Goal: Transaction & Acquisition: Purchase product/service

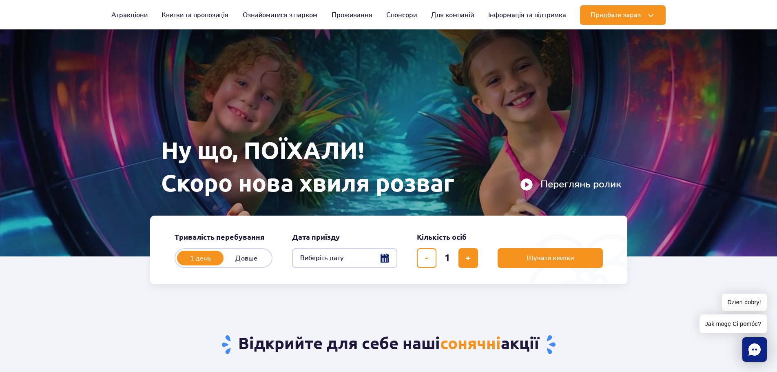
scroll to position [54, 0]
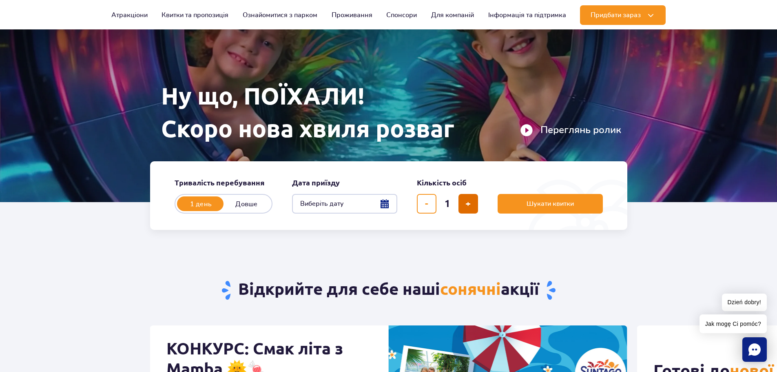
click at [470, 204] on span "додати квиток" at bounding box center [468, 204] width 5 height 0
type input "4"
click at [382, 204] on button "Виберіть дату" at bounding box center [344, 204] width 105 height 20
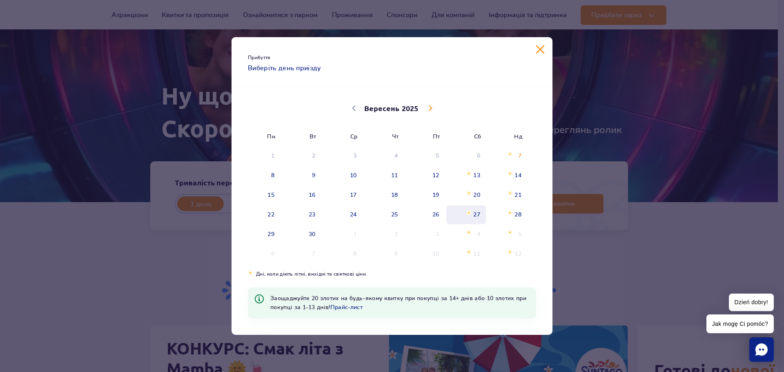
click at [471, 214] on span "Вересень 27, 2025" at bounding box center [468, 212] width 5 height 5
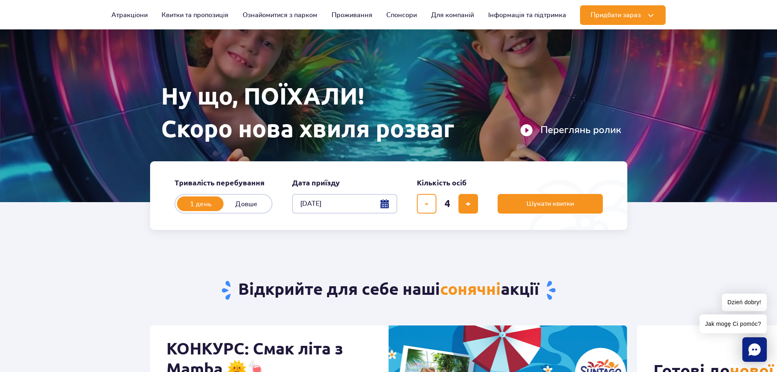
click at [387, 202] on button "27.09.25" at bounding box center [344, 204] width 105 height 20
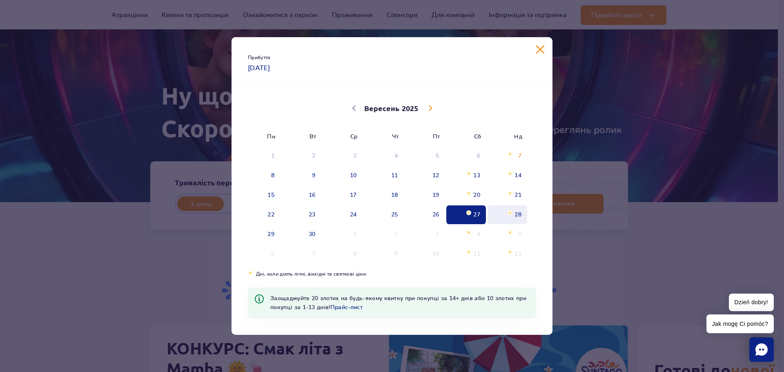
click at [506, 210] on span "28" at bounding box center [506, 214] width 41 height 19
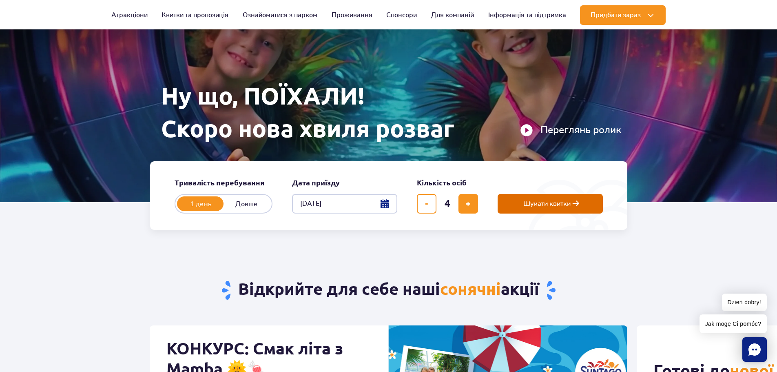
click at [514, 203] on button "Шукати квитки" at bounding box center [550, 204] width 105 height 20
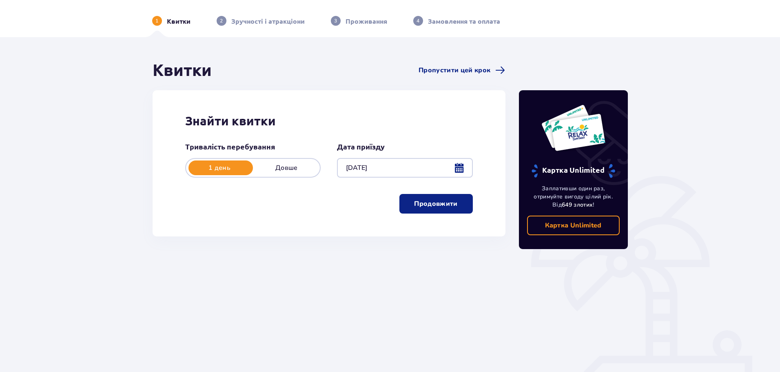
scroll to position [52, 0]
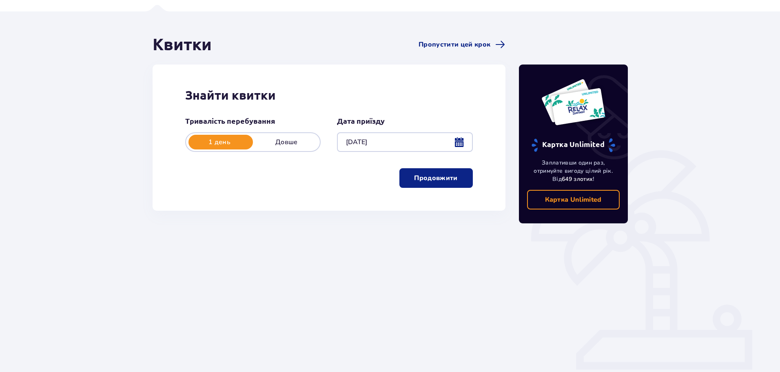
click at [421, 177] on p "Продовжити" at bounding box center [435, 177] width 43 height 9
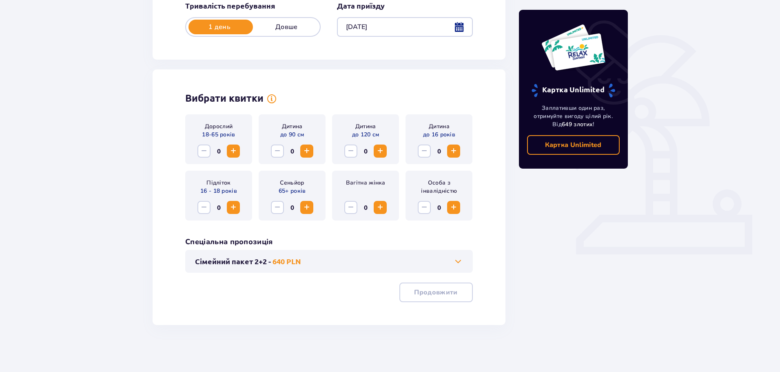
scroll to position [169, 0]
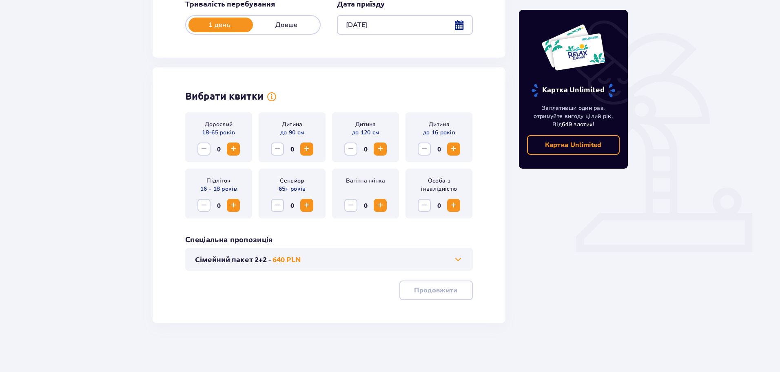
click at [231, 144] on span "Increase" at bounding box center [234, 149] width 10 height 10
click at [444, 263] on button "Сімейний пакет 2+2 - 640 PLN" at bounding box center [329, 259] width 268 height 10
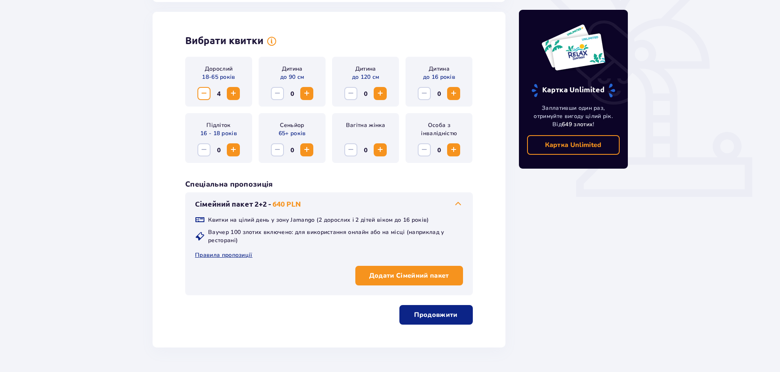
scroll to position [227, 0]
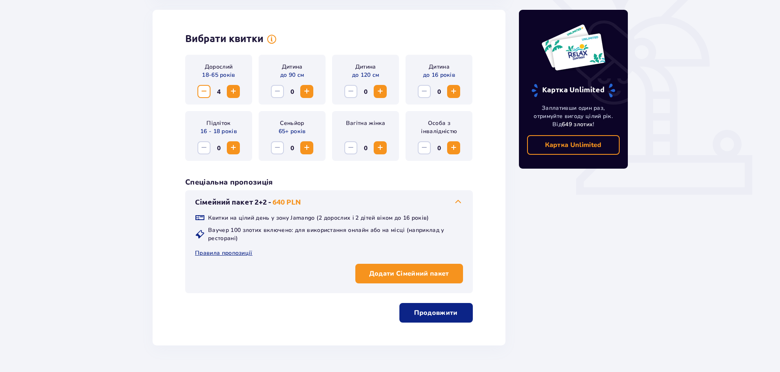
click at [431, 311] on p "Продовжити" at bounding box center [435, 312] width 43 height 9
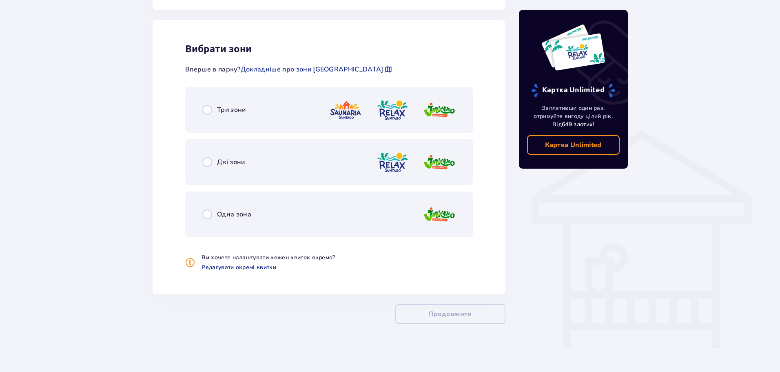
scroll to position [533, 0]
click at [288, 208] on div "Одна зона" at bounding box center [329, 214] width 288 height 46
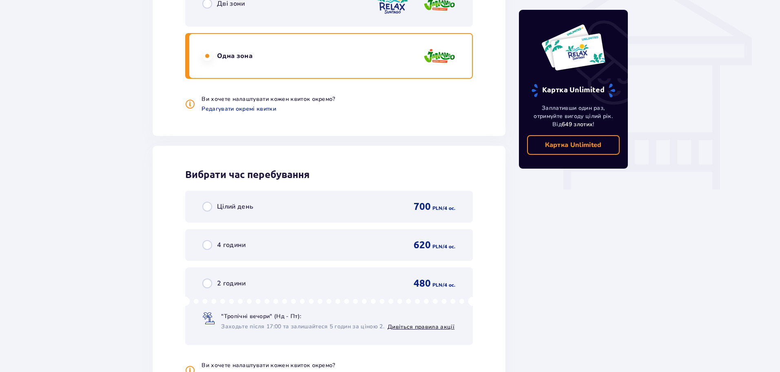
scroll to position [690, 0]
click at [293, 11] on div "Дві зони" at bounding box center [329, 4] width 288 height 46
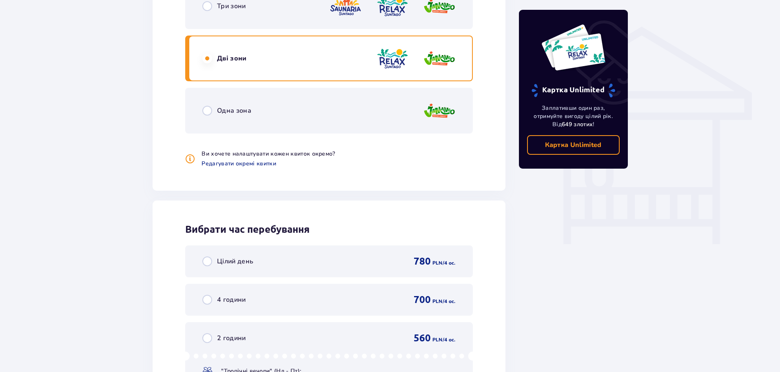
click at [303, 26] on div "Три зони" at bounding box center [329, 6] width 288 height 46
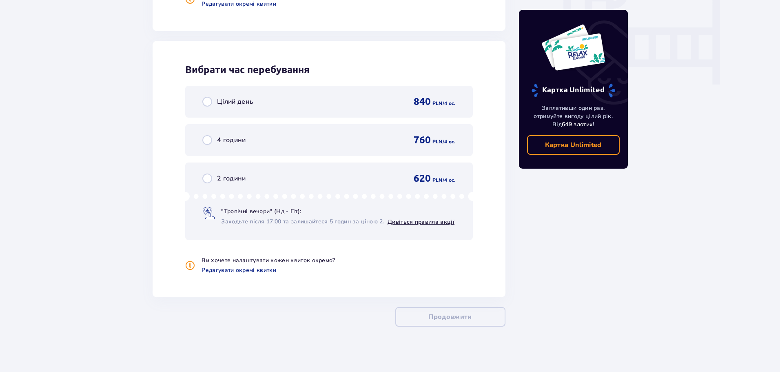
scroll to position [799, 0]
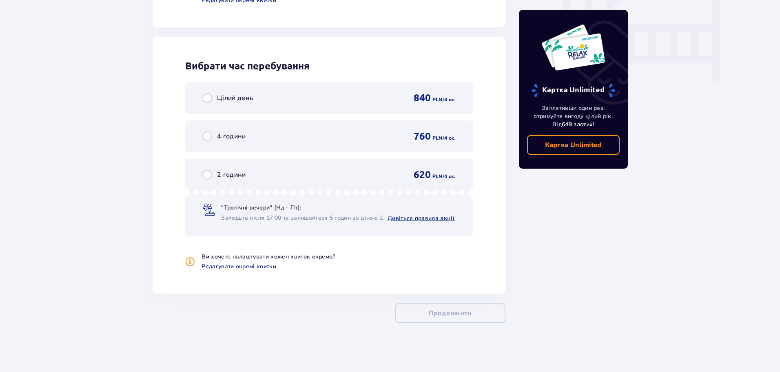
click at [405, 219] on link "Дивіться правила акції" at bounding box center [421, 218] width 67 height 8
click at [283, 216] on span "Заходьте після 17:00 та залишайтеся 5 годин за ціною 2." at bounding box center [302, 218] width 163 height 8
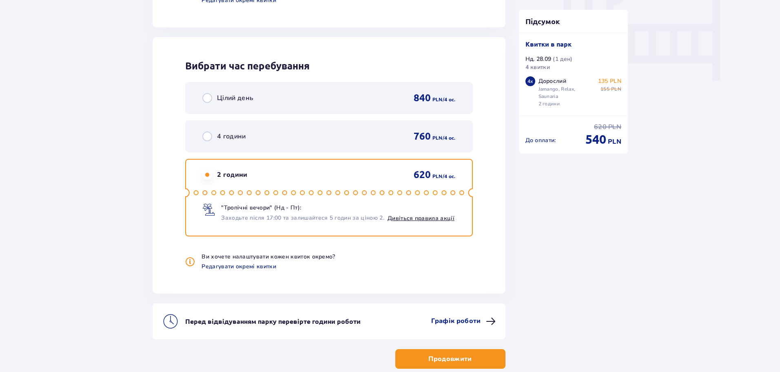
click at [467, 320] on p "Графік роботи" at bounding box center [455, 320] width 49 height 9
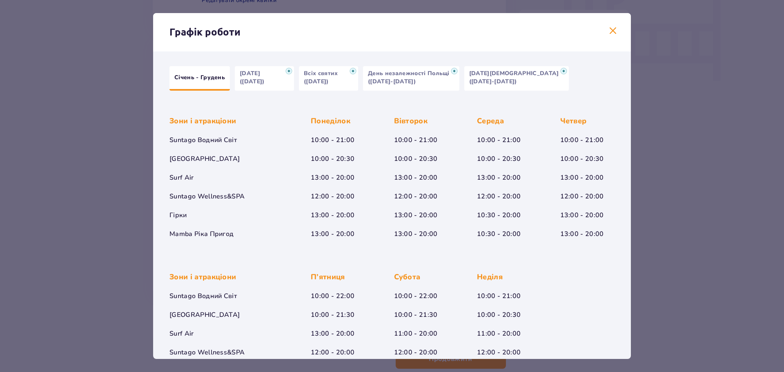
click at [611, 29] on span at bounding box center [613, 31] width 10 height 10
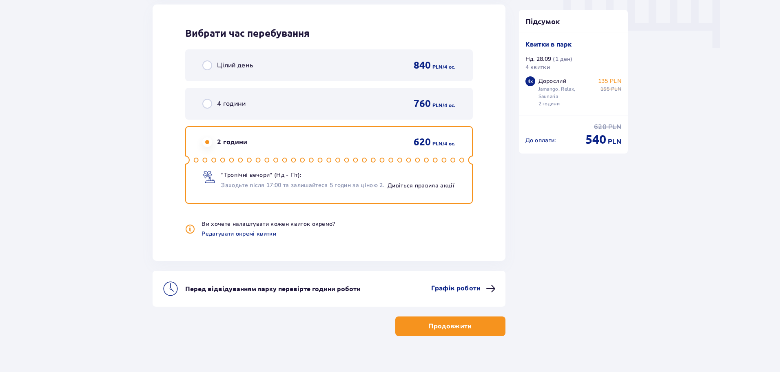
scroll to position [845, 0]
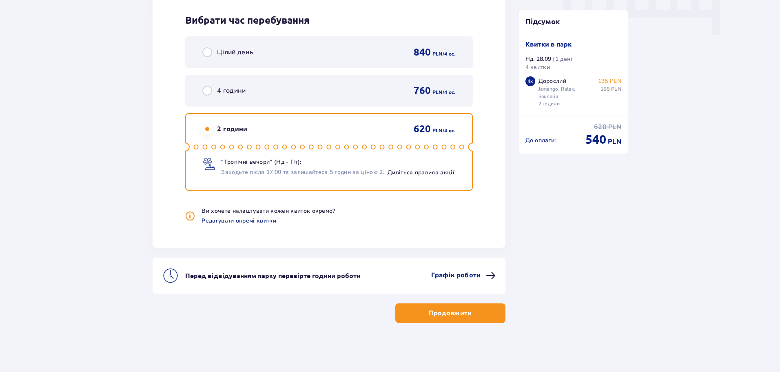
click at [460, 317] on p "Продовжити" at bounding box center [449, 313] width 43 height 9
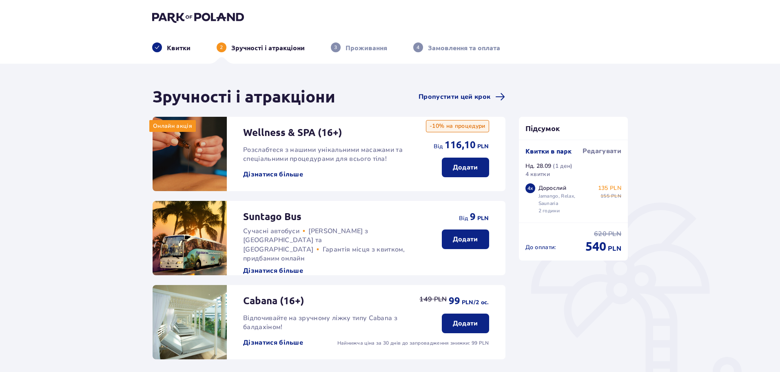
click at [179, 47] on p "Квитки" at bounding box center [179, 47] width 24 height 9
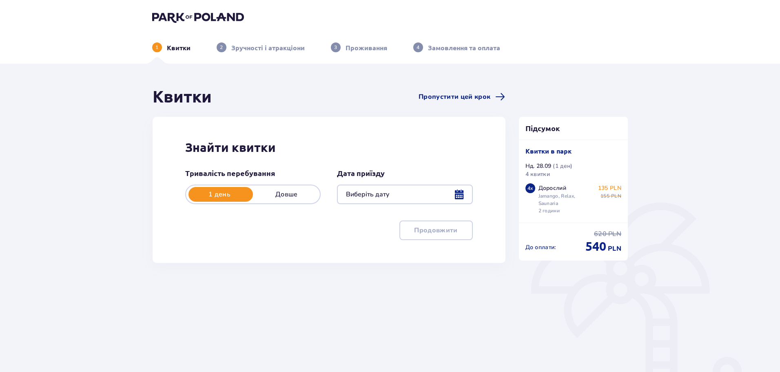
type input "28.09.25"
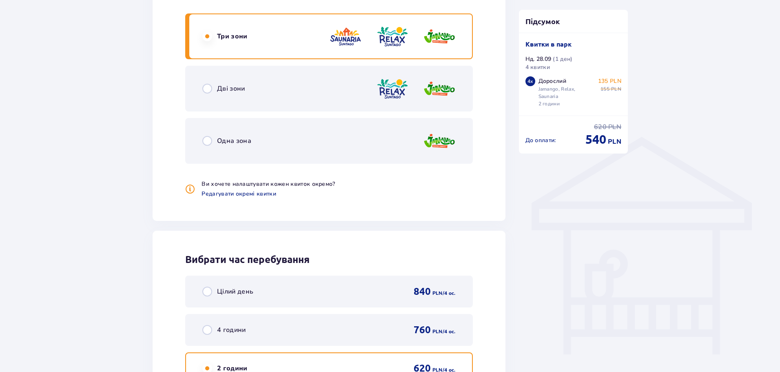
scroll to position [544, 0]
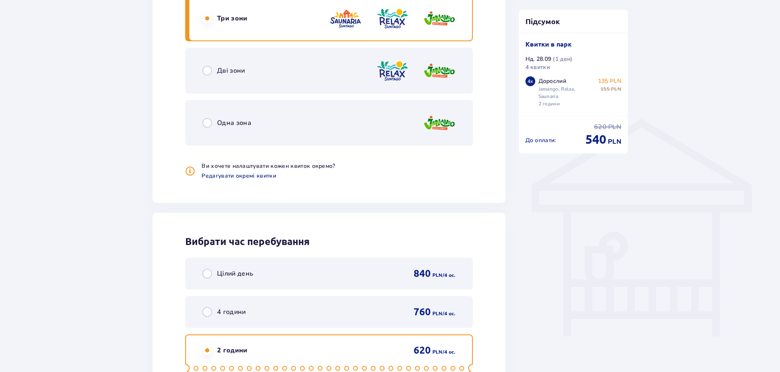
click at [326, 20] on div "Три зони" at bounding box center [329, 19] width 288 height 46
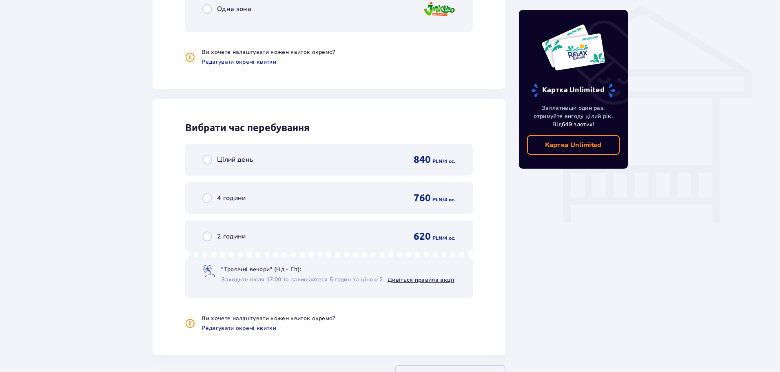
scroll to position [719, 0]
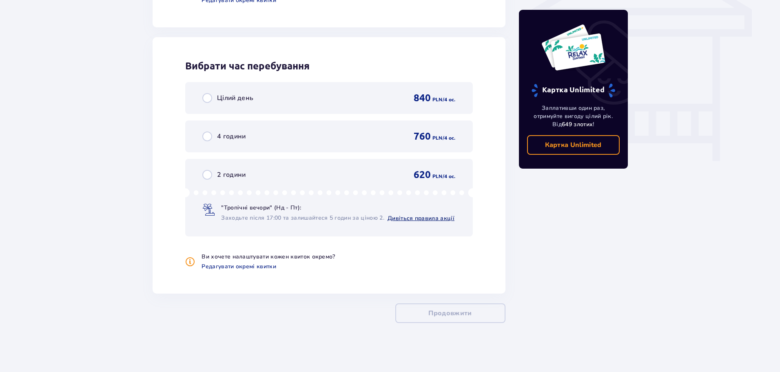
click at [436, 215] on link "Дивіться правила акції" at bounding box center [421, 218] width 67 height 8
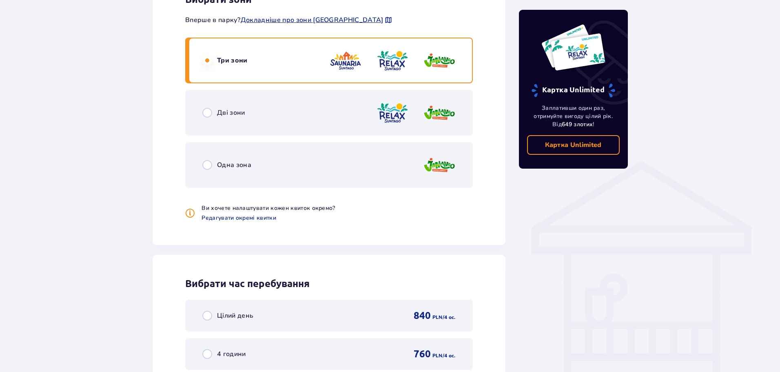
click at [302, 167] on div "Одна зона" at bounding box center [329, 165] width 288 height 46
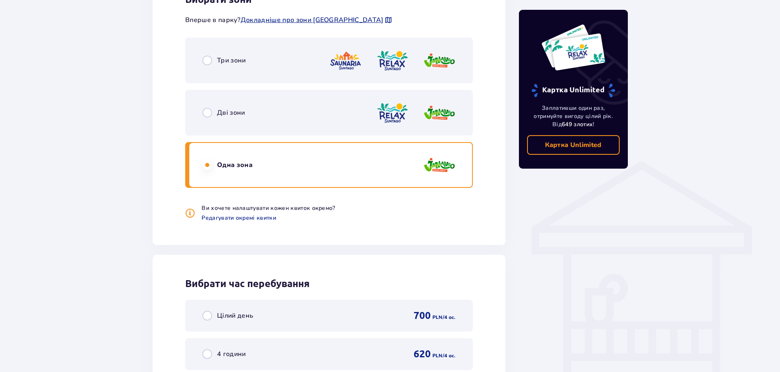
click at [293, 53] on div "Три зони" at bounding box center [329, 61] width 288 height 46
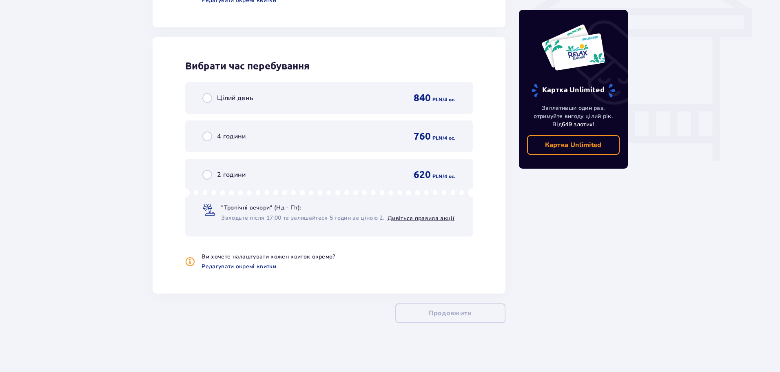
click at [391, 181] on div "2 години 620 PLN / 4 oc." at bounding box center [328, 175] width 253 height 12
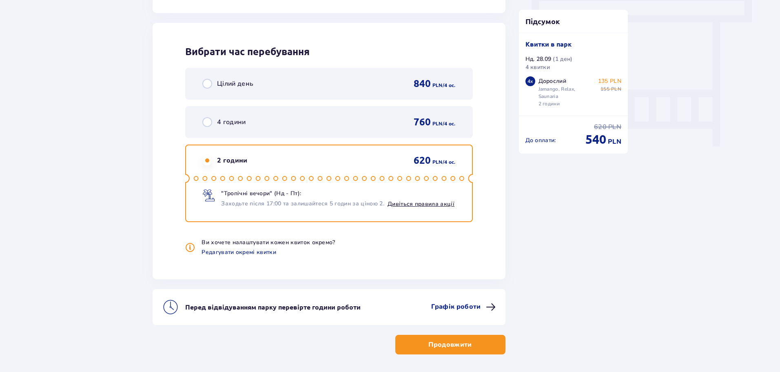
scroll to position [710, 0]
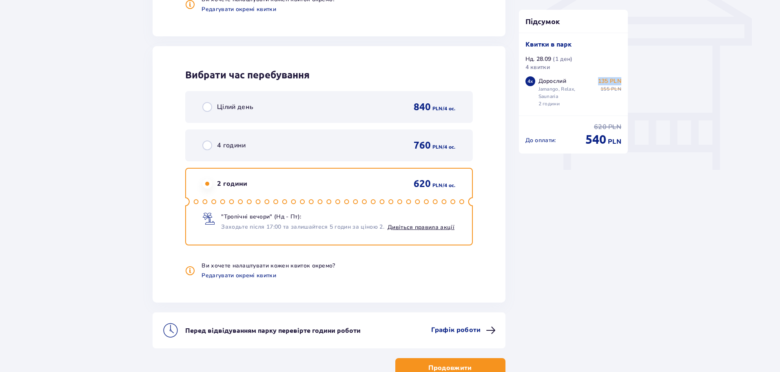
drag, startPoint x: 596, startPoint y: 80, endPoint x: 621, endPoint y: 79, distance: 25.3
click at [621, 79] on div "Дорослий Jamango, Relax, Saunaria 2 години 135 PLN 155 PLN" at bounding box center [580, 92] width 83 height 30
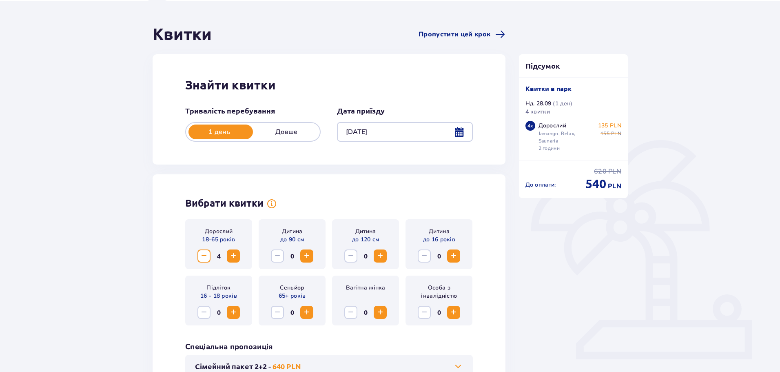
scroll to position [58, 0]
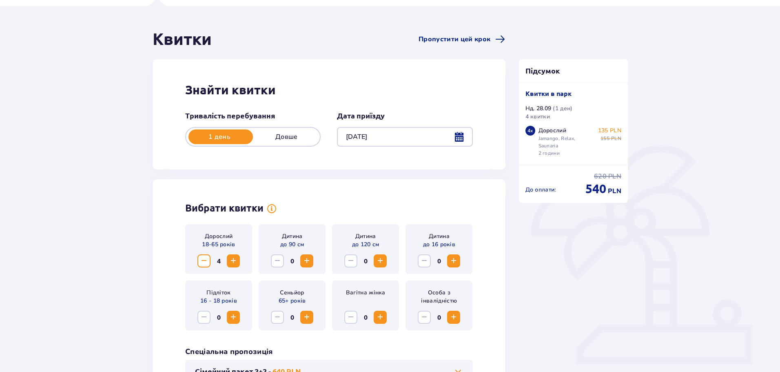
click at [202, 261] on span "Decrease" at bounding box center [204, 261] width 10 height 10
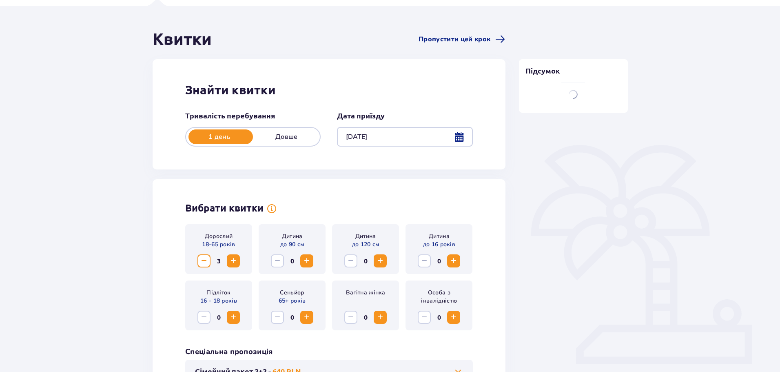
click at [202, 261] on span "Decrease" at bounding box center [204, 261] width 10 height 10
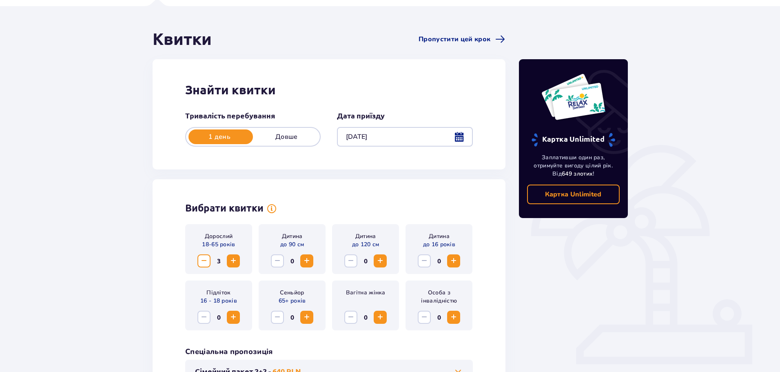
click at [202, 261] on span "Decrease" at bounding box center [204, 261] width 10 height 10
click at [205, 261] on span "Decrease" at bounding box center [204, 261] width 10 height 10
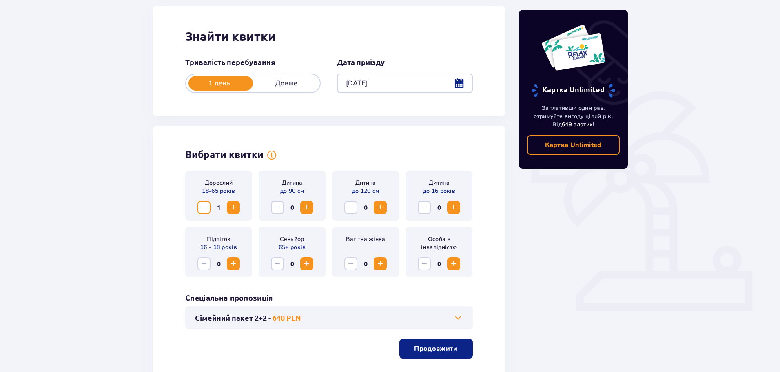
scroll to position [169, 0]
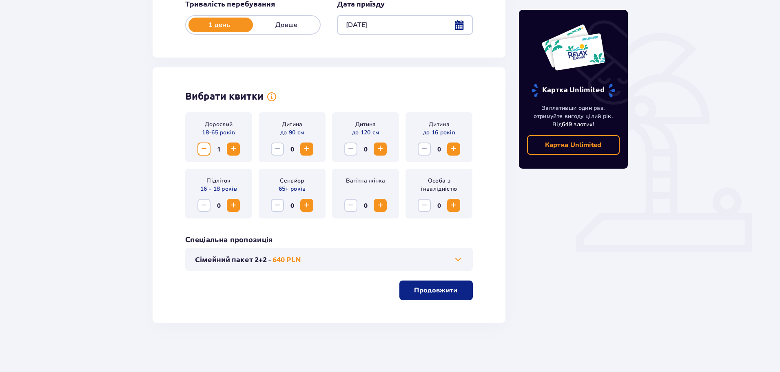
click at [450, 297] on button "Продовжити" at bounding box center [436, 290] width 73 height 20
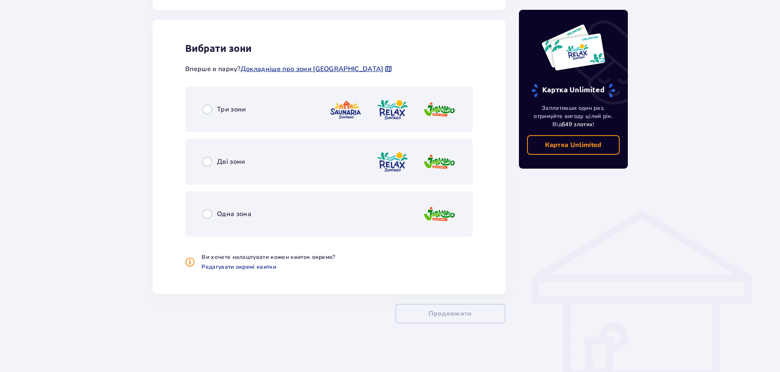
scroll to position [453, 0]
click at [251, 108] on div "Три зони" at bounding box center [329, 109] width 288 height 46
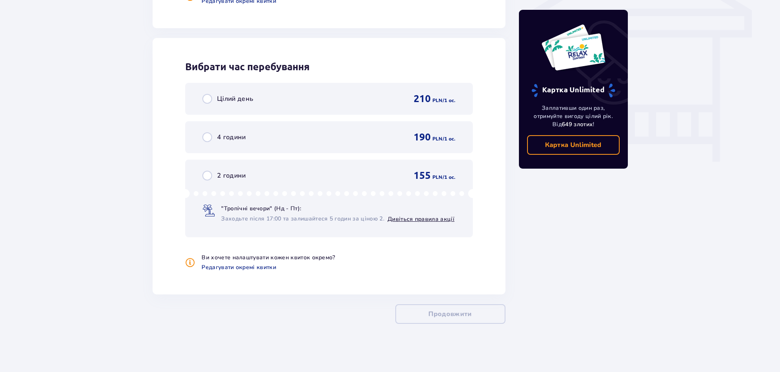
scroll to position [719, 0]
click at [379, 179] on div "2 години 155 PLN / 1 oc." at bounding box center [328, 175] width 253 height 12
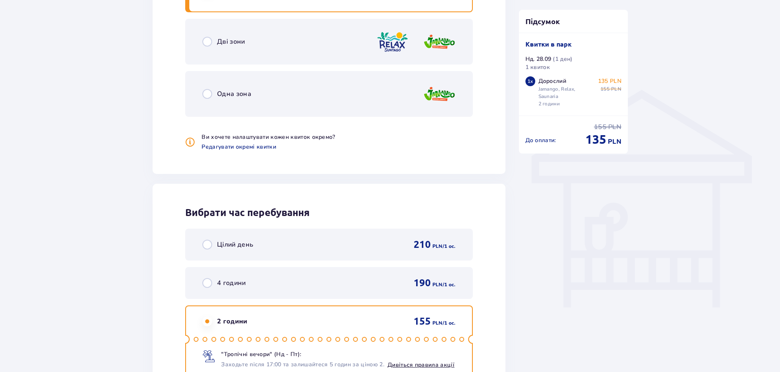
scroll to position [548, 0]
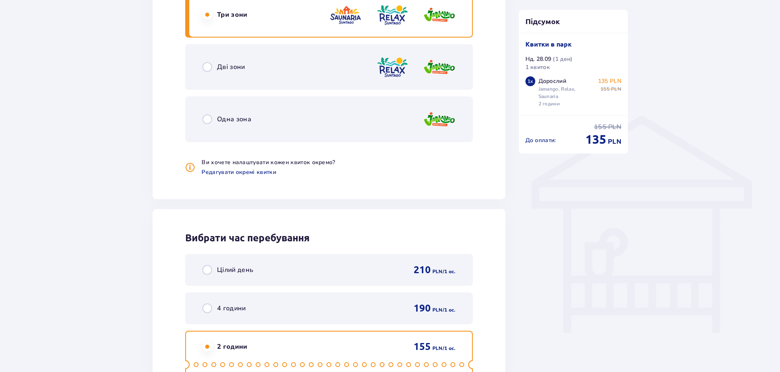
click at [485, 88] on div "Вибрати зони Вперше в парку? Докладніше про зони Suntago Три зони Дві зони Одна…" at bounding box center [329, 62] width 353 height 274
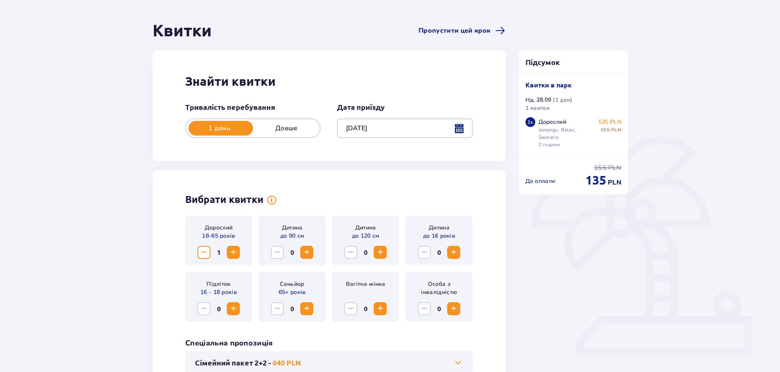
scroll to position [0, 0]
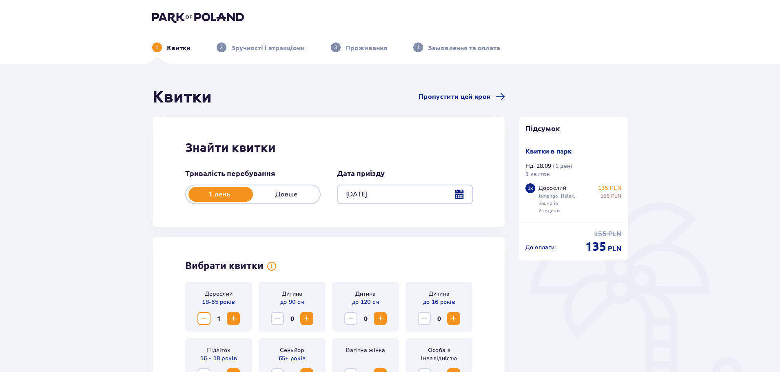
click at [210, 16] on img at bounding box center [198, 16] width 92 height 11
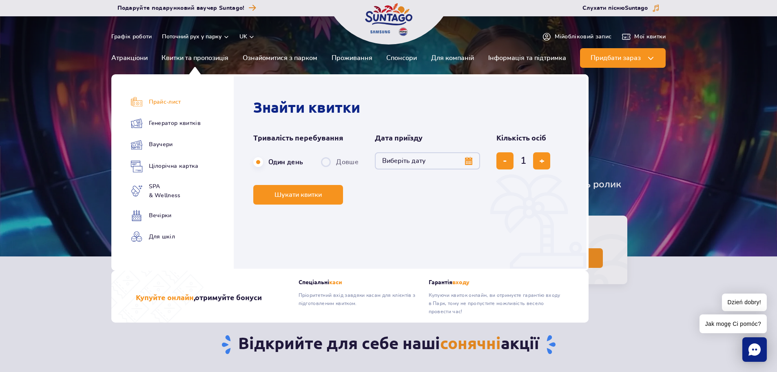
click at [184, 102] on link "Прайс-лист" at bounding box center [166, 101] width 70 height 11
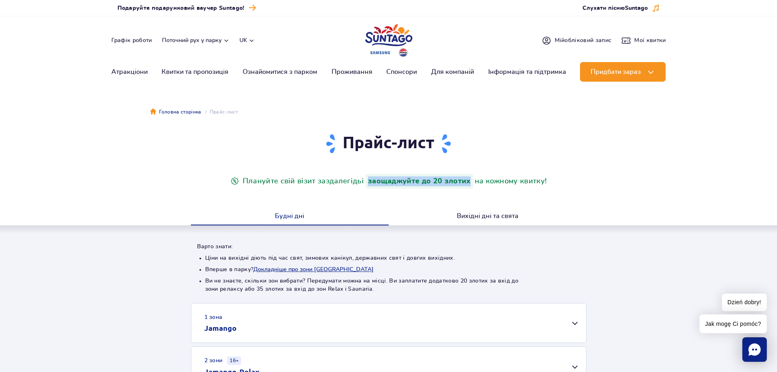
drag, startPoint x: 367, startPoint y: 183, endPoint x: 472, endPoint y: 184, distance: 105.3
click at [472, 184] on strong "заощаджуйте до 20 злотих" at bounding box center [420, 181] width 108 height 15
click at [598, 137] on div "Прайс-лист Плануйте свій візит заздалегідь і заощаджуйте до 20 злотих на кожном…" at bounding box center [389, 295] width 790 height 326
click at [504, 219] on button "Вихідні дні та свята" at bounding box center [488, 216] width 198 height 17
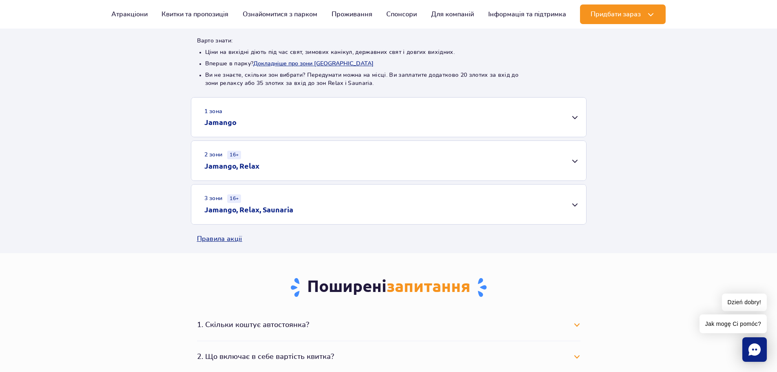
scroll to position [218, 0]
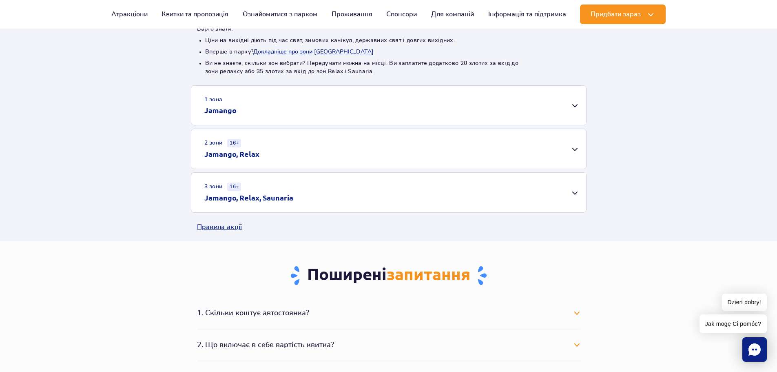
click at [298, 189] on div "3 зони 16+ Jamango, Relax, Saunaria" at bounding box center [388, 193] width 395 height 40
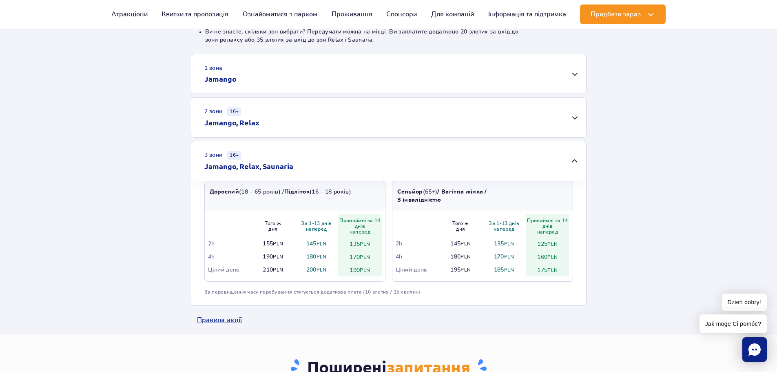
scroll to position [272, 0]
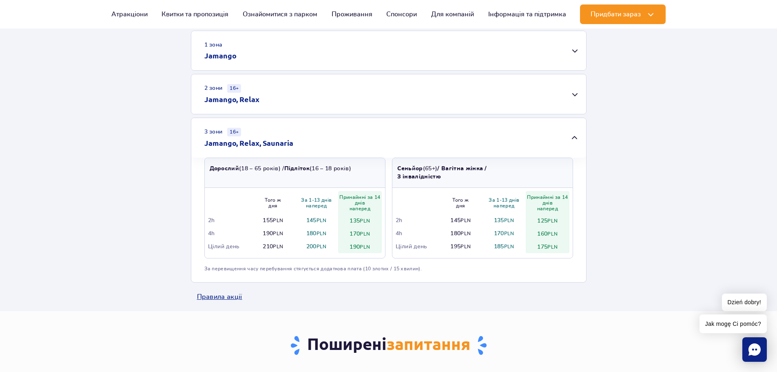
click at [730, 322] on span "Jak mogę Ci pomóc?" at bounding box center [733, 323] width 67 height 19
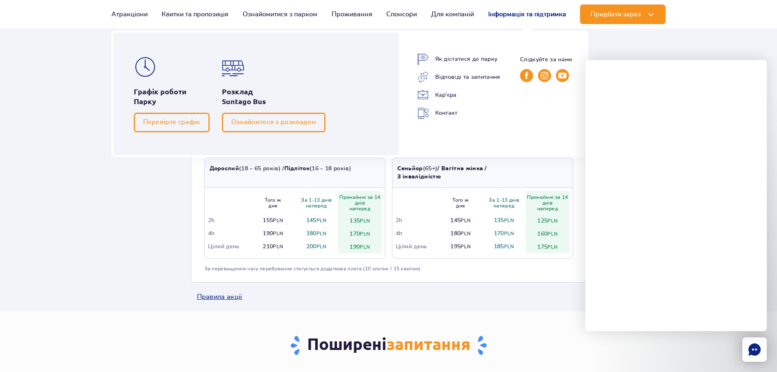
click at [506, 18] on link "Інформація та підтримка" at bounding box center [527, 14] width 78 height 20
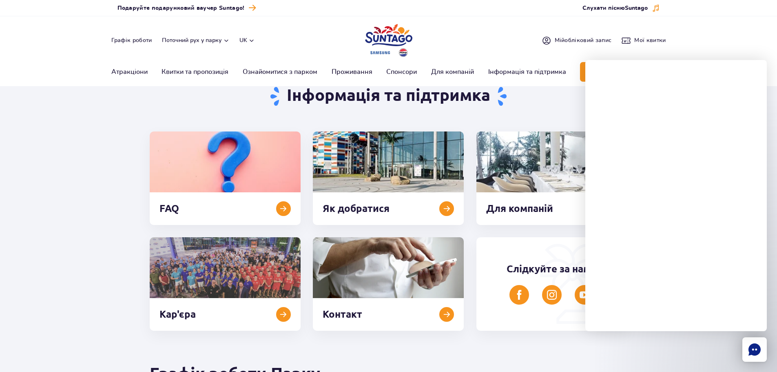
scroll to position [54, 0]
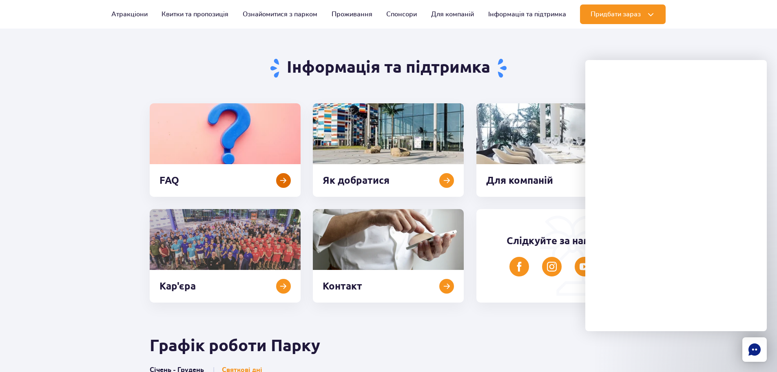
click at [203, 151] on link at bounding box center [225, 149] width 151 height 93
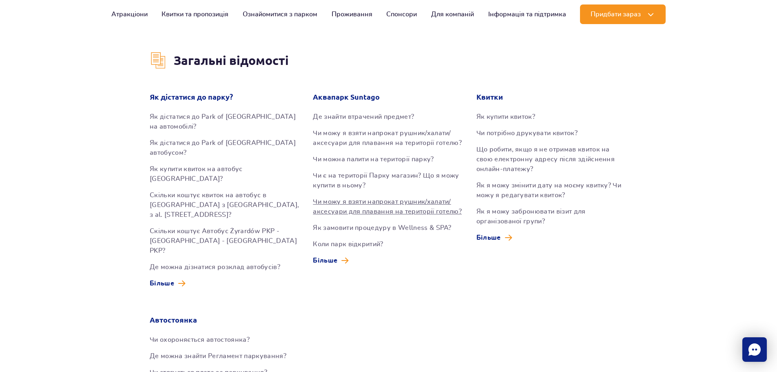
scroll to position [163, 0]
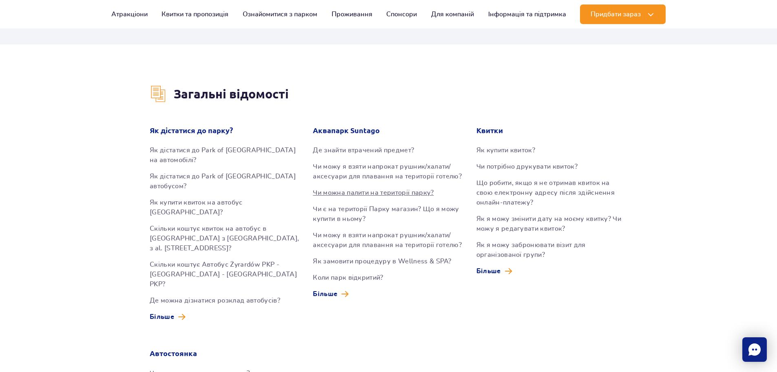
click at [362, 193] on link "Чи можна палити на території парку?" at bounding box center [388, 193] width 151 height 10
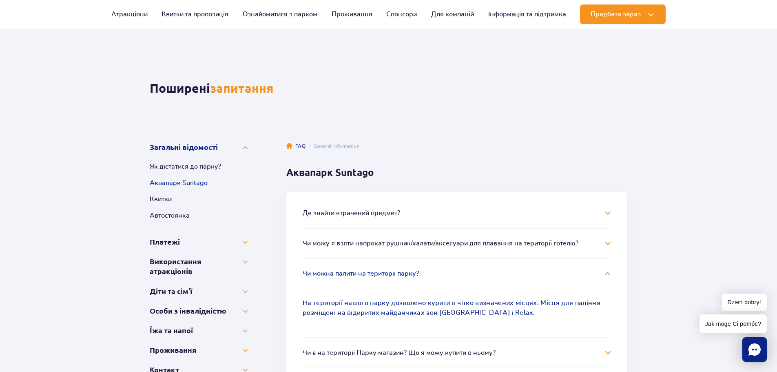
scroll to position [26, 0]
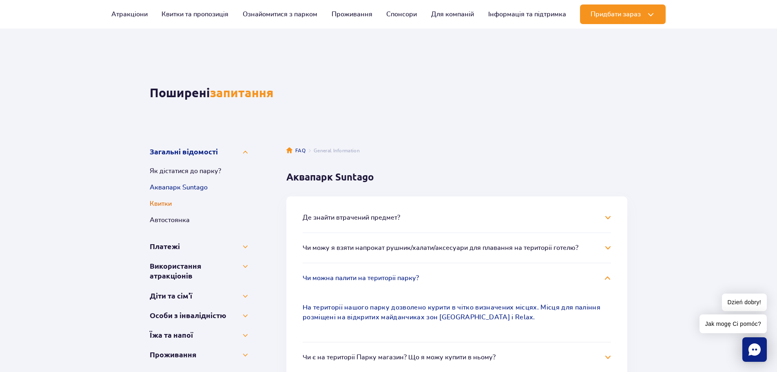
click at [172, 204] on button "Квитки" at bounding box center [199, 204] width 98 height 10
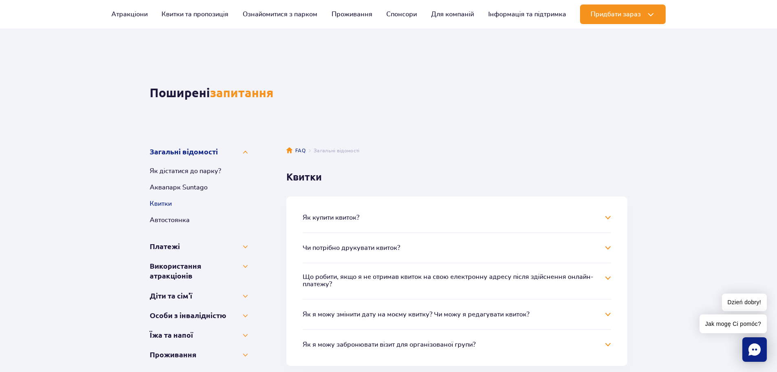
scroll to position [80, 0]
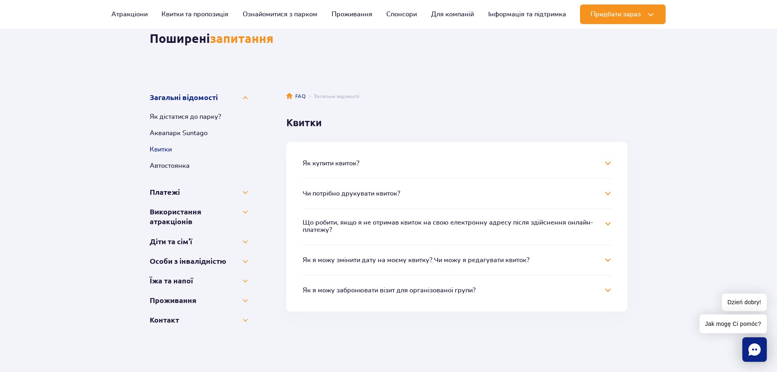
click at [381, 191] on button "Чи потрібно друкувати квиток?" at bounding box center [352, 193] width 98 height 7
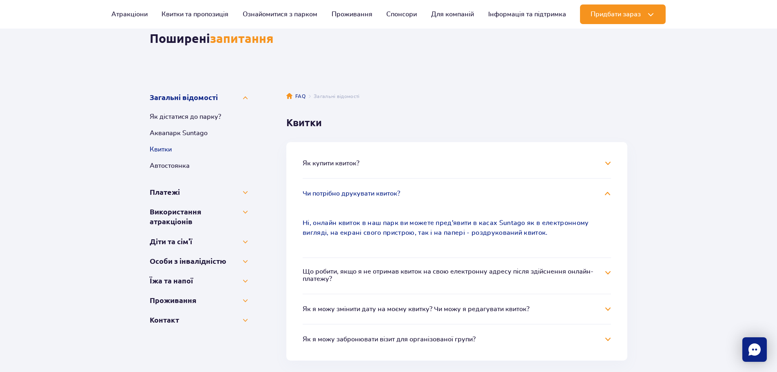
click at [381, 191] on button "Чи потрібно друкувати квиток?" at bounding box center [352, 193] width 98 height 7
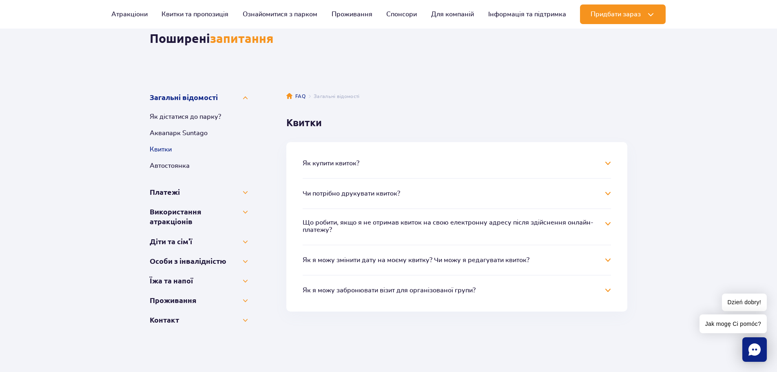
click at [380, 232] on button "Що робити, якщо я не отримав квиток на свою електронну адресу після здійснення …" at bounding box center [451, 226] width 296 height 15
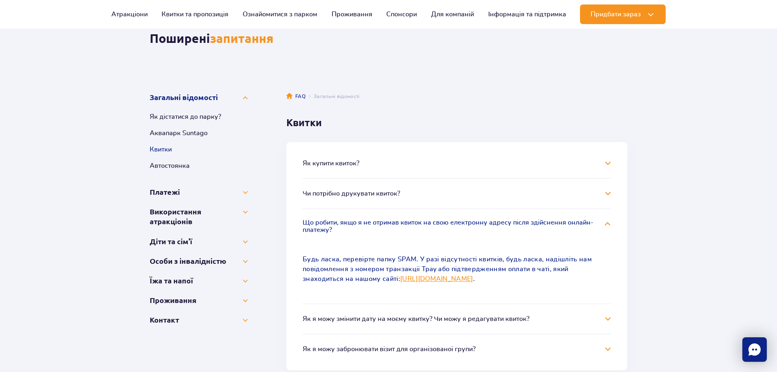
click at [378, 231] on button "Що робити, якщо я не отримав квиток на свою електронну адресу після здійснення …" at bounding box center [451, 226] width 296 height 15
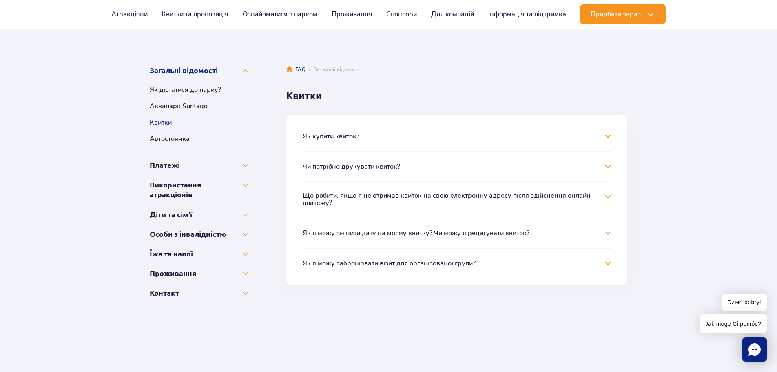
scroll to position [134, 0]
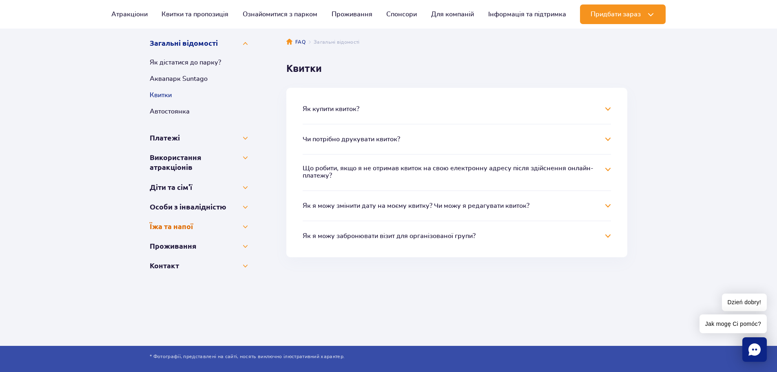
click at [178, 226] on button "Їжа та напої" at bounding box center [199, 226] width 98 height 10
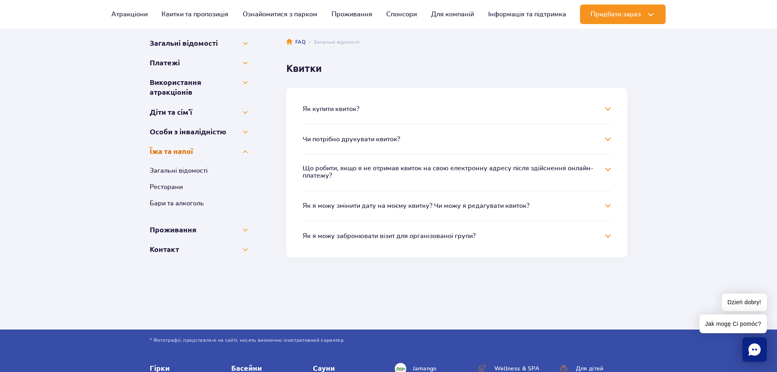
click at [169, 149] on button "Їжа та напої" at bounding box center [199, 151] width 98 height 10
click at [175, 132] on button "Особи з інвалідністю" at bounding box center [199, 132] width 98 height 10
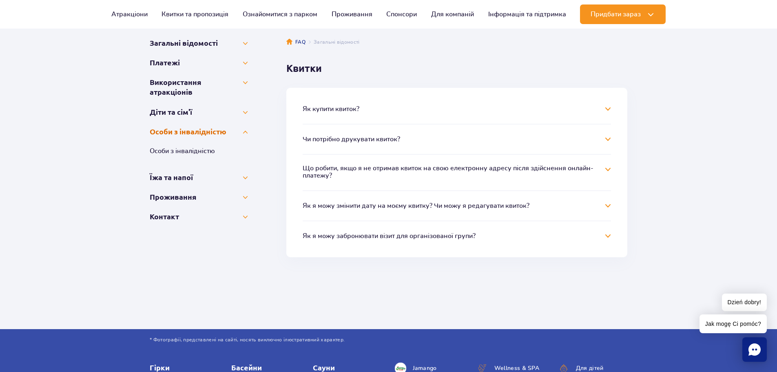
click at [175, 132] on button "Особи з інвалідністю" at bounding box center [199, 132] width 98 height 10
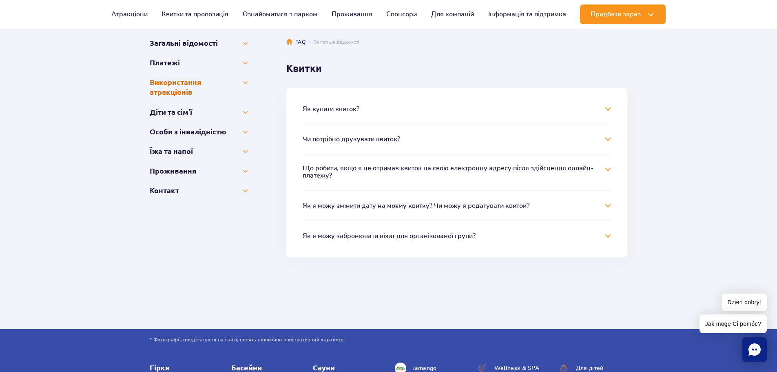
click at [170, 82] on button "Використання атракціонів" at bounding box center [199, 87] width 98 height 20
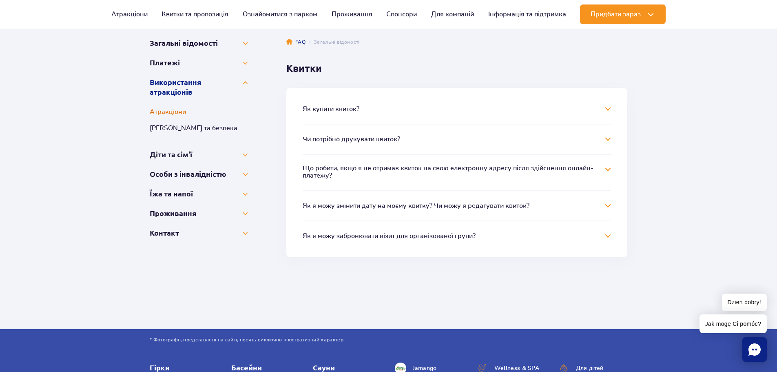
click at [184, 112] on button "Атракціони" at bounding box center [199, 112] width 98 height 10
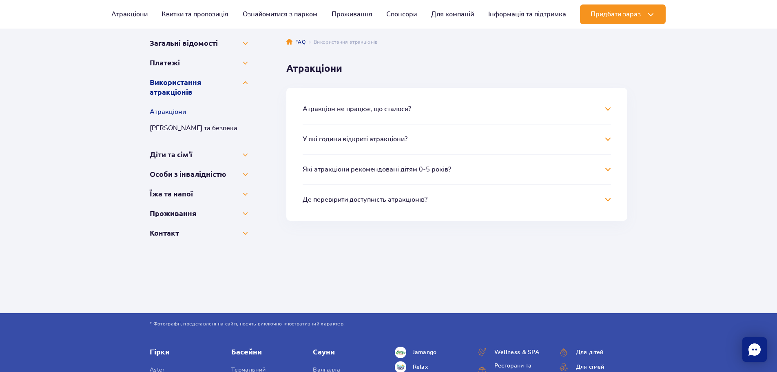
click at [378, 137] on button "У які години відкриті атракціони?" at bounding box center [355, 138] width 105 height 7
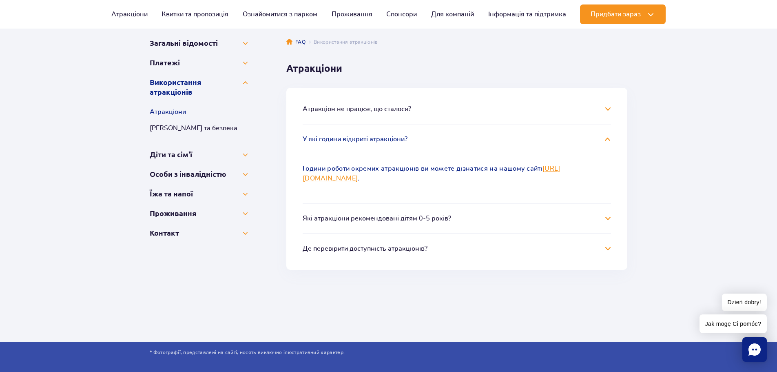
click at [393, 179] on link "https://parkofpoland.com/uk/information" at bounding box center [432, 173] width 258 height 16
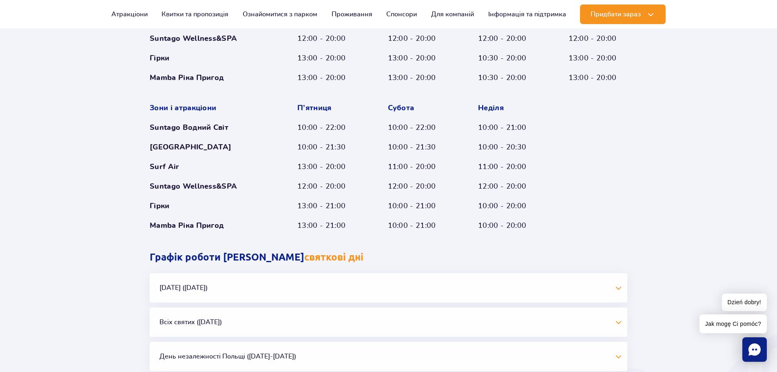
scroll to position [490, 0]
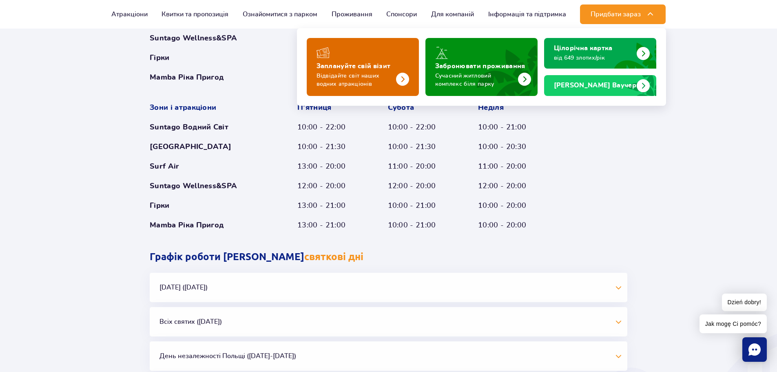
click at [387, 72] on p "Відвідайте світ наших водних атракціонів" at bounding box center [357, 80] width 80 height 16
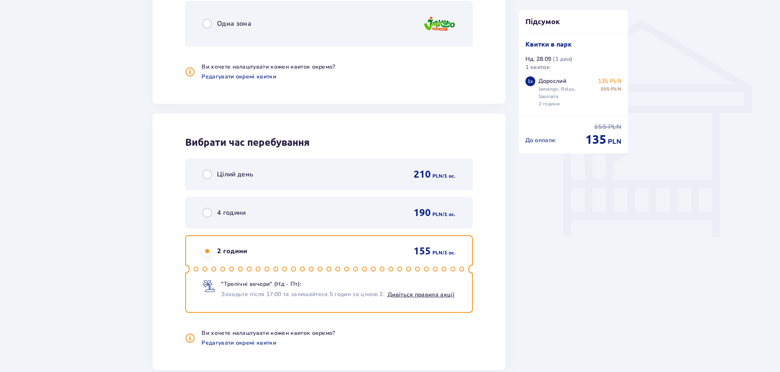
scroll to position [653, 0]
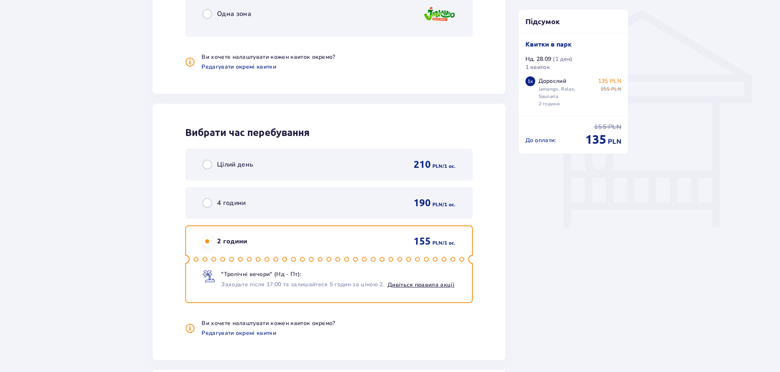
click at [384, 168] on div "Цілий день 210 PLN / 1 oc." at bounding box center [328, 164] width 253 height 12
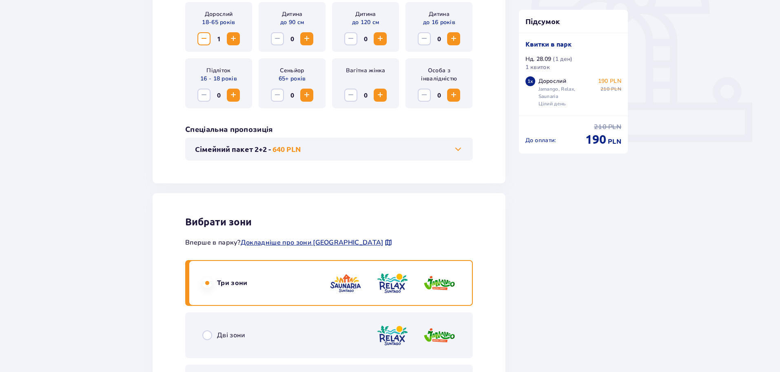
scroll to position [167, 0]
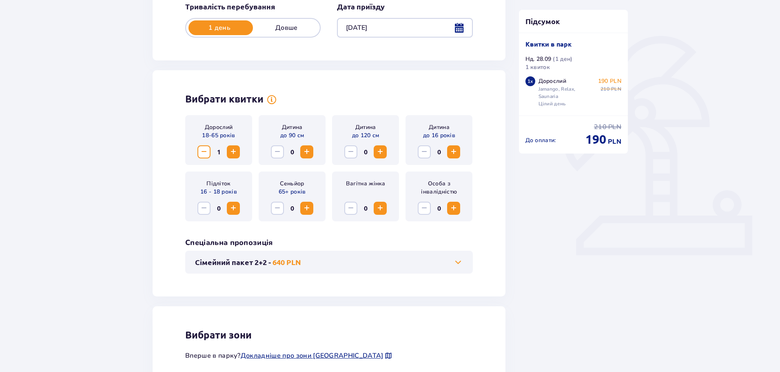
click at [238, 150] on span "Increase" at bounding box center [234, 152] width 10 height 10
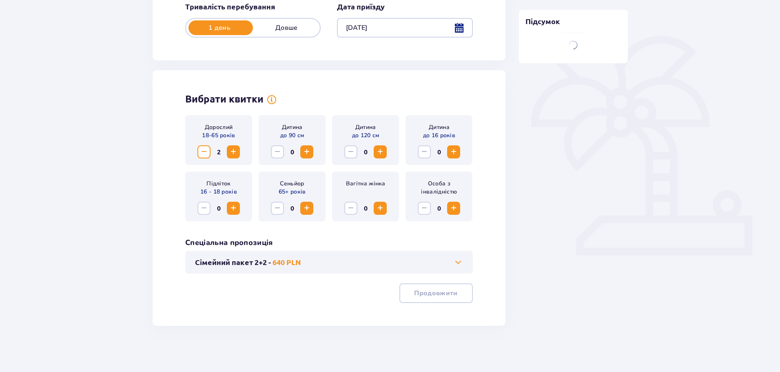
click at [238, 150] on span "Increase" at bounding box center [234, 152] width 10 height 10
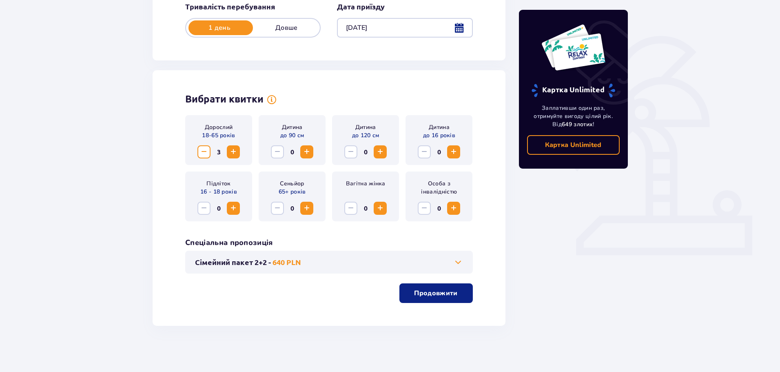
click at [234, 150] on span "Increase" at bounding box center [234, 152] width 10 height 10
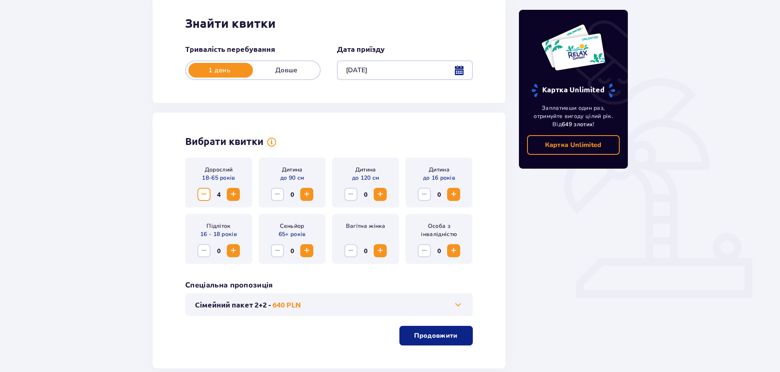
scroll to position [163, 0]
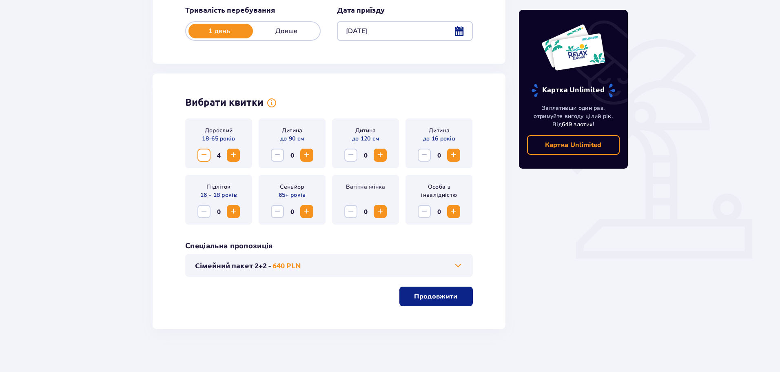
click at [444, 293] on p "Продовжити" at bounding box center [435, 296] width 43 height 9
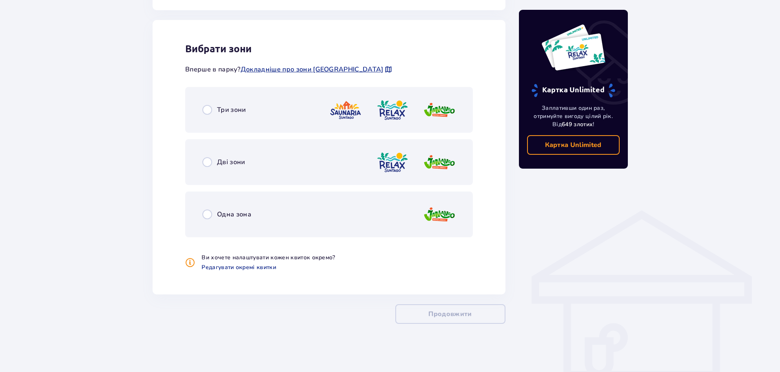
scroll to position [453, 0]
click at [292, 118] on div "Три зони" at bounding box center [329, 110] width 288 height 46
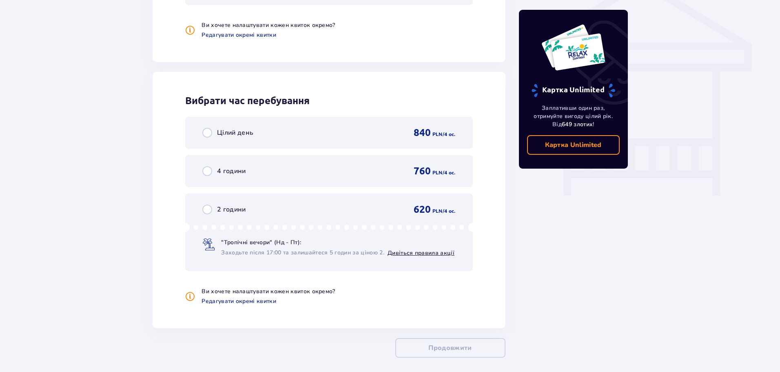
scroll to position [719, 0]
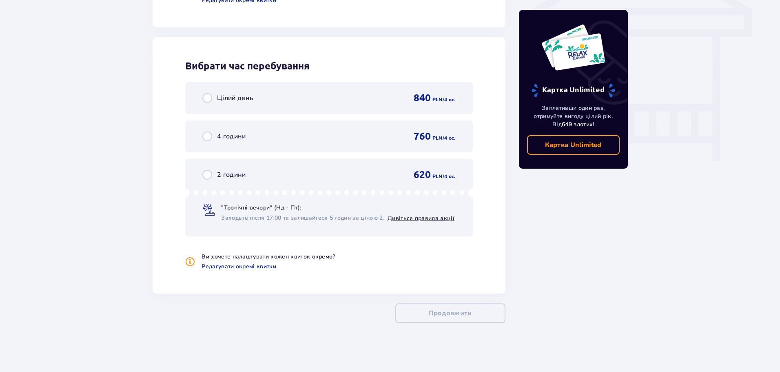
click at [340, 176] on div "2 години 620 PLN / 4 oc." at bounding box center [328, 175] width 253 height 12
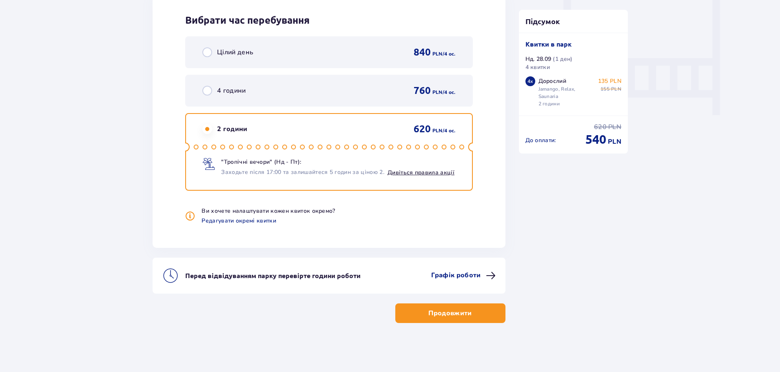
click at [338, 54] on div "Цілий день 840 PLN / 4 oc." at bounding box center [328, 52] width 253 height 12
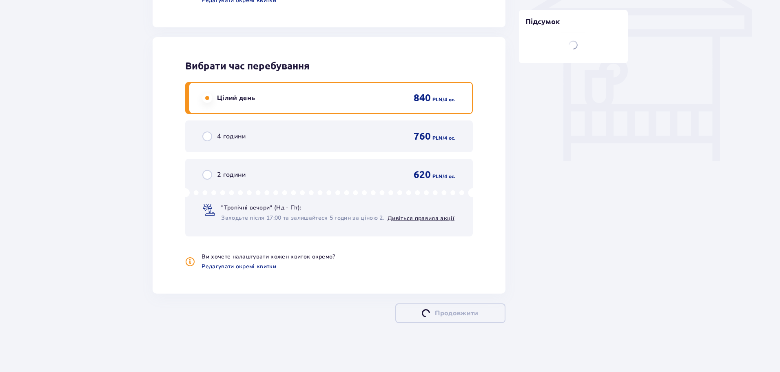
scroll to position [765, 0]
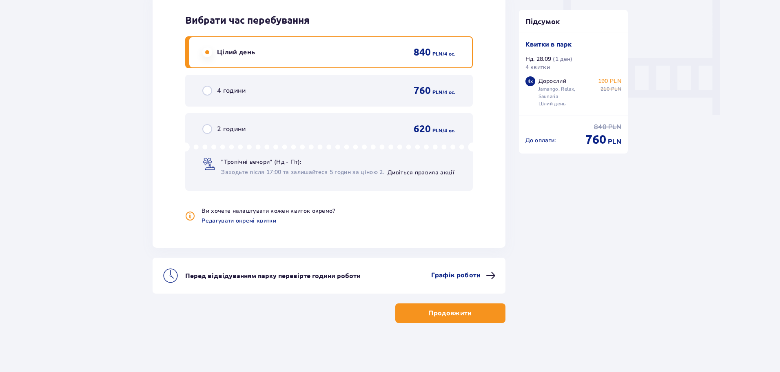
click at [348, 129] on div "2 години 620 PLN / 4 oc." at bounding box center [328, 129] width 253 height 12
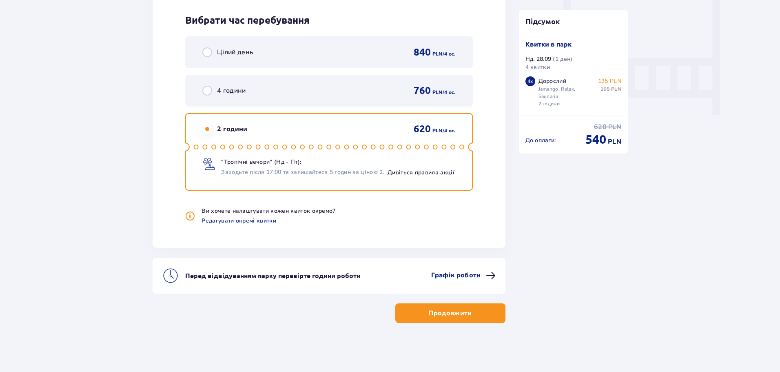
click at [387, 49] on div "Цілий день 840 PLN / 4 oc." at bounding box center [328, 52] width 253 height 12
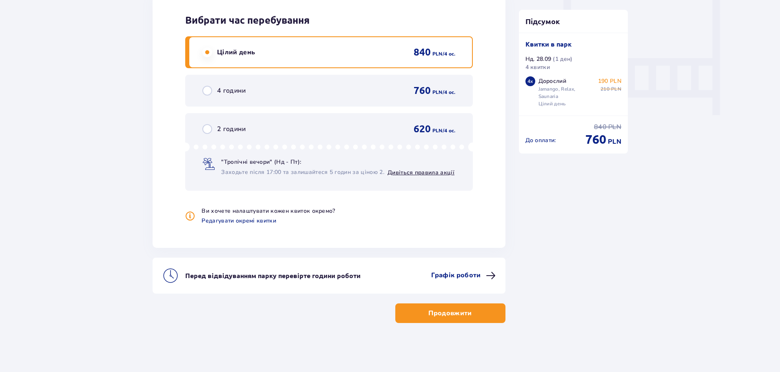
click at [386, 93] on div "4 години 760 PLN / 4 oc." at bounding box center [328, 90] width 253 height 12
